Goal: Leave review/rating: Leave review/rating

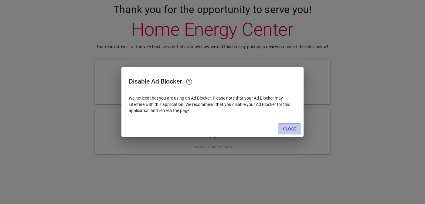
click at [286, 130] on span "Close" at bounding box center [289, 130] width 13 height 8
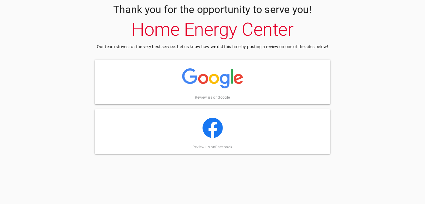
drag, startPoint x: 423, startPoint y: 78, endPoint x: 414, endPoint y: 22, distance: 56.5
click at [422, 48] on div "Thank you for the opportunity to serve you! Home Energy Center Our team strives…" at bounding box center [212, 79] width 425 height 158
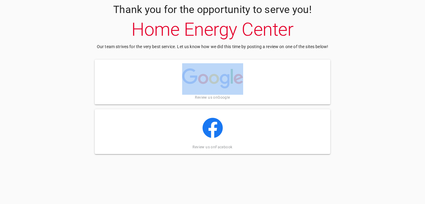
click at [377, 52] on div "Thank you for the opportunity to serve you! Home Energy Center Our team strives…" at bounding box center [212, 79] width 425 height 158
click at [212, 66] on img at bounding box center [212, 78] width 61 height 30
click at [113, 86] on div "Review us on Google" at bounding box center [212, 82] width 235 height 45
click at [212, 72] on img at bounding box center [212, 78] width 61 height 30
